Goal: Transaction & Acquisition: Purchase product/service

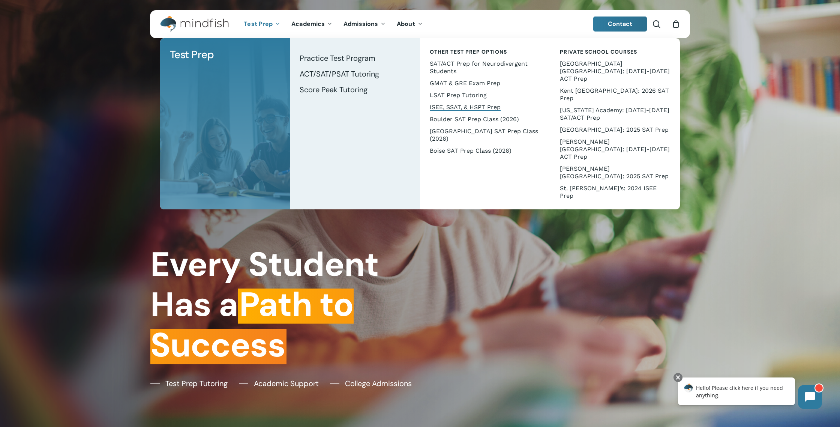
click at [484, 106] on span "ISEE, SSAT, & HSPT Prep" at bounding box center [465, 106] width 71 height 7
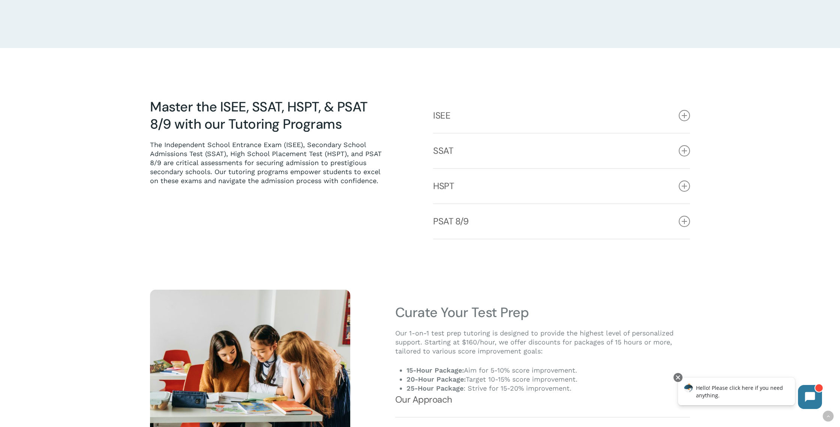
scroll to position [395, 0]
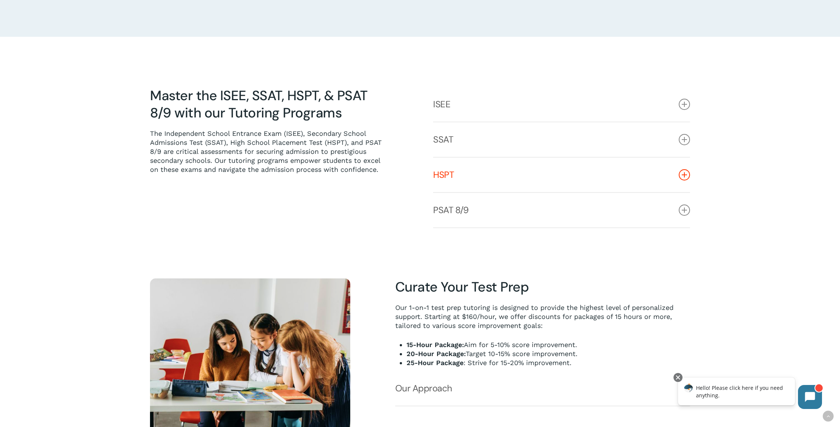
click at [492, 178] on link "HSPT" at bounding box center [561, 174] width 257 height 34
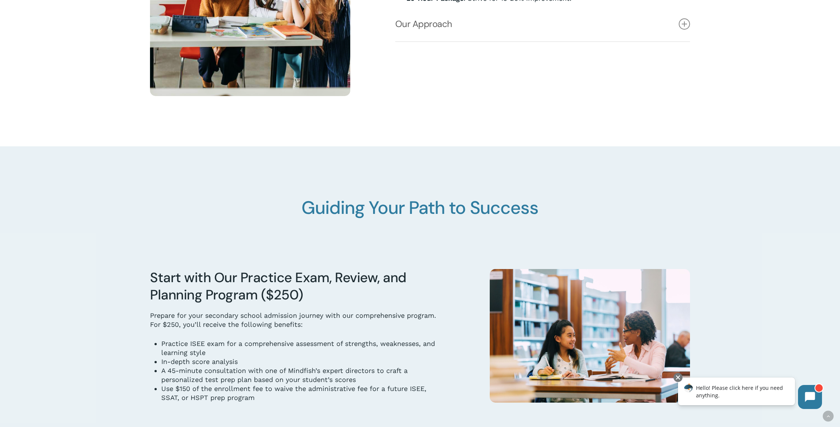
scroll to position [816, 0]
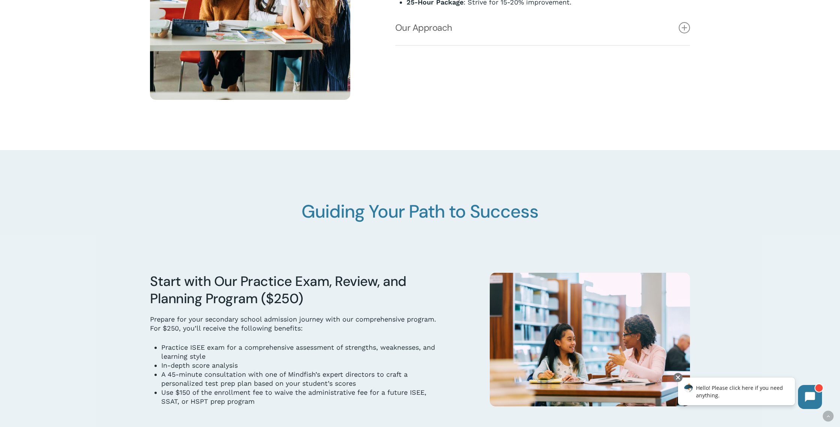
click at [288, 317] on p "Prepare for your secondary school admission journey with our comprehensive prog…" at bounding box center [297, 329] width 295 height 28
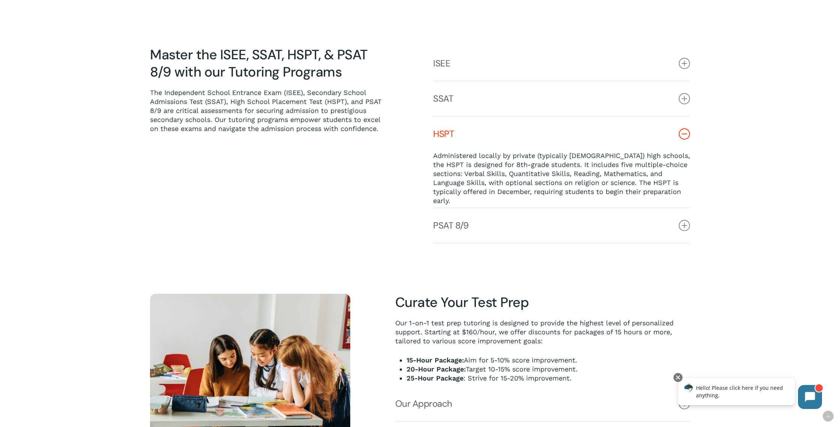
scroll to position [436, 0]
click at [450, 231] on link "PSAT 8/9" at bounding box center [561, 225] width 257 height 34
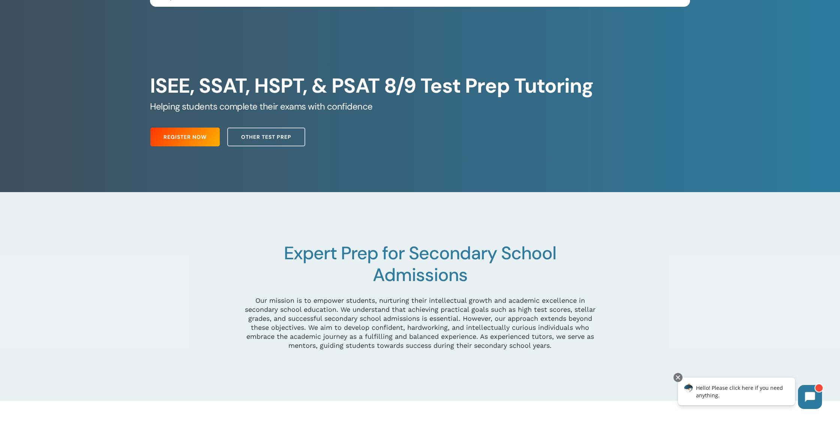
scroll to position [0, 0]
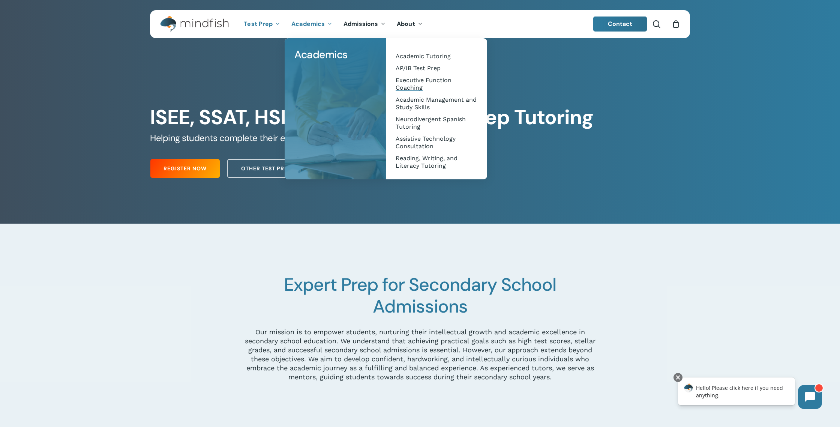
click at [412, 89] on span "Executive Function Coaching" at bounding box center [424, 83] width 56 height 15
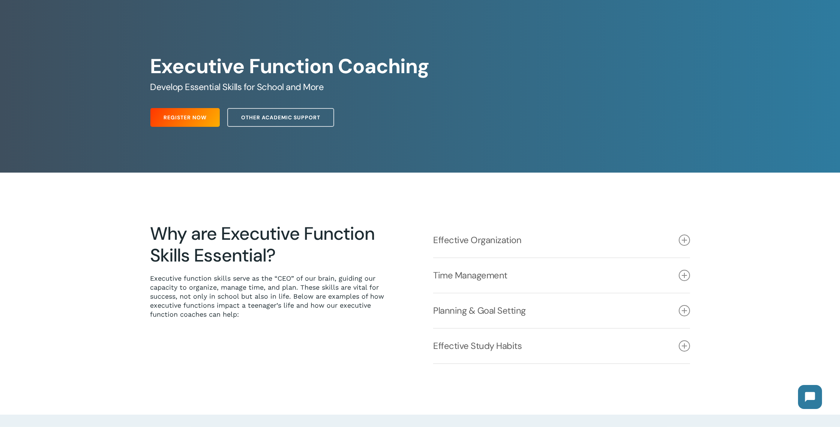
scroll to position [52, 0]
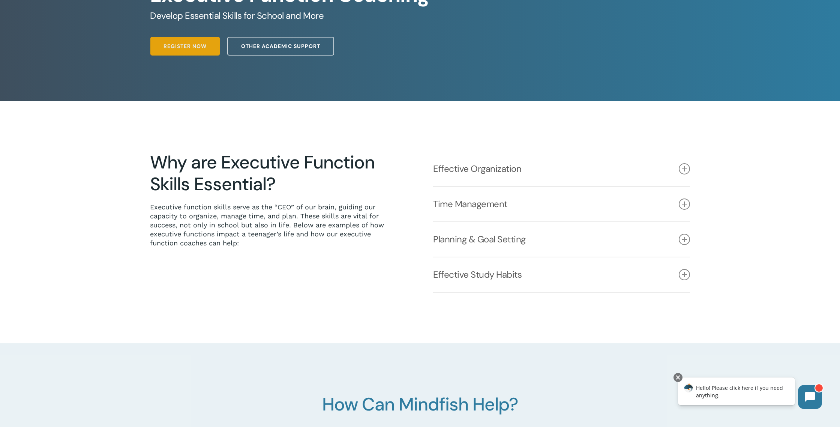
click at [174, 51] on link "Register Now" at bounding box center [184, 46] width 69 height 19
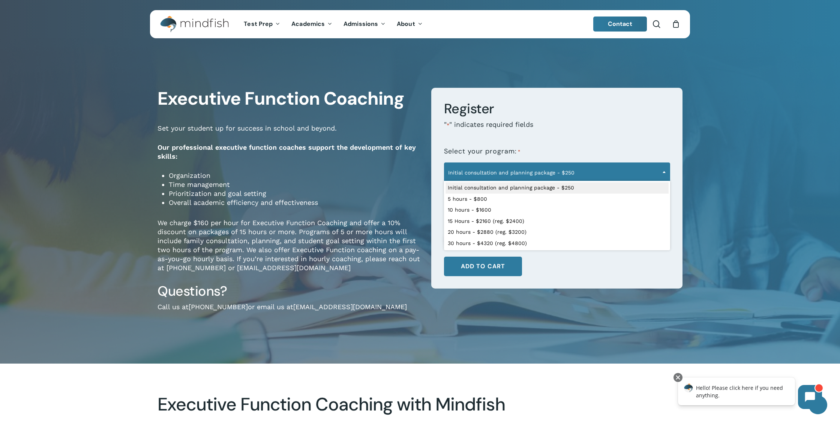
click at [501, 177] on span "Initial consultation and planning package - $250" at bounding box center [556, 173] width 225 height 16
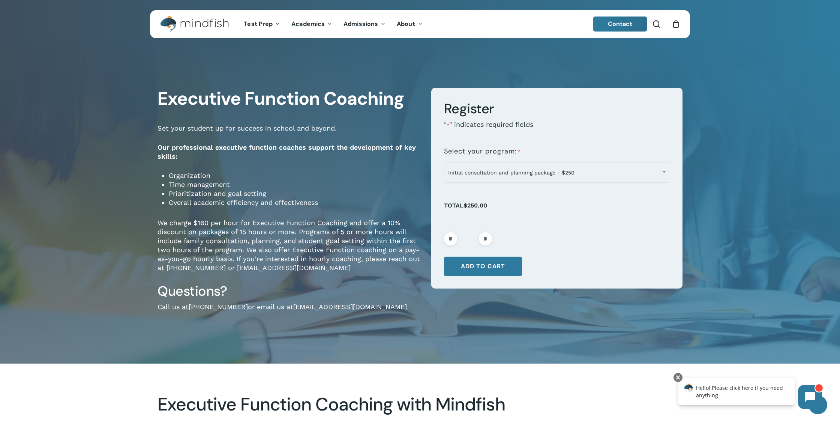
click at [365, 190] on li "Prioritization and goal setting" at bounding box center [294, 193] width 251 height 9
